Goal: Navigation & Orientation: Find specific page/section

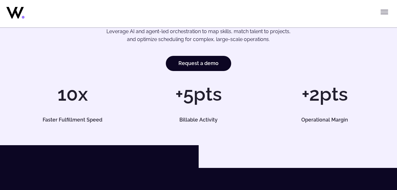
scroll to position [32, 0]
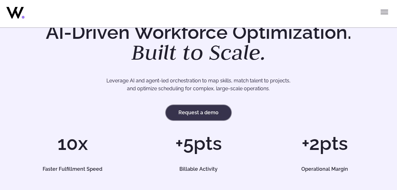
click at [208, 111] on link "Request a demo" at bounding box center [198, 112] width 65 height 15
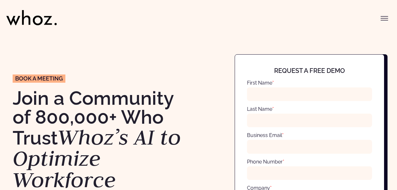
click at [385, 14] on button "Toggle menu" at bounding box center [384, 18] width 13 height 13
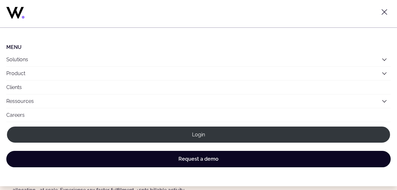
scroll to position [190, 0]
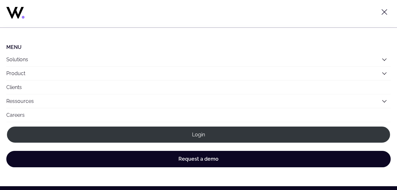
click at [384, 9] on icon "Toggle menu" at bounding box center [385, 12] width 8 height 8
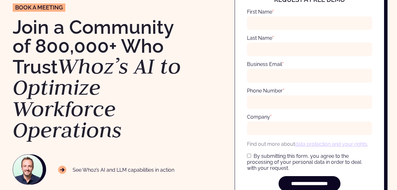
scroll to position [0, 0]
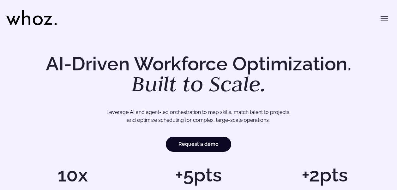
click at [388, 17] on icon "Toggle menu" at bounding box center [385, 19] width 8 height 8
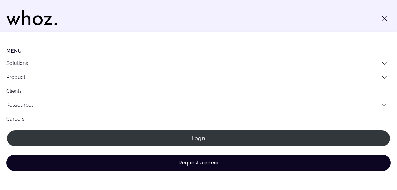
click at [21, 119] on link "Careers" at bounding box center [198, 119] width 384 height 14
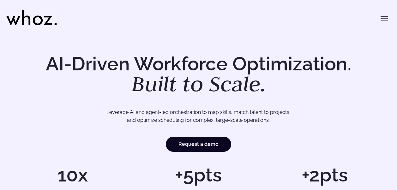
click at [384, 22] on button "Toggle menu" at bounding box center [384, 18] width 13 height 13
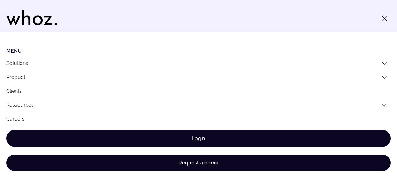
click at [204, 141] on link "Login" at bounding box center [198, 138] width 384 height 17
